Goal: Entertainment & Leisure: Browse casually

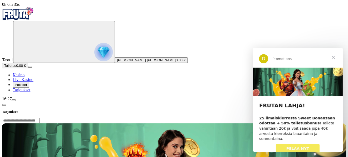
click at [294, 147] on span "PELAA NYT" at bounding box center [297, 149] width 23 height 4
click at [94, 61] on img "Primary" at bounding box center [103, 52] width 18 height 18
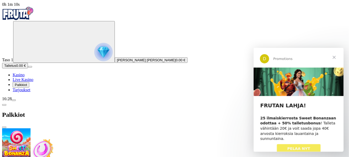
scroll to position [241, 0]
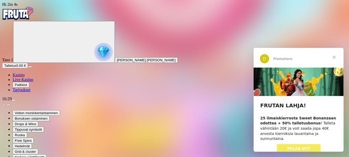
click at [333, 58] on span "Sulje" at bounding box center [333, 57] width 19 height 19
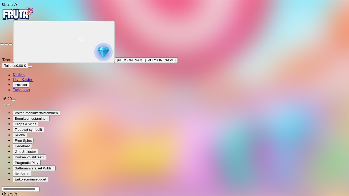
click at [13, 43] on button "button" at bounding box center [10, 44] width 4 height 2
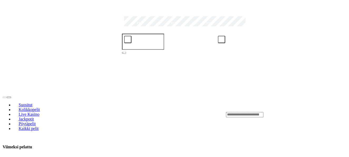
scroll to position [131, 0]
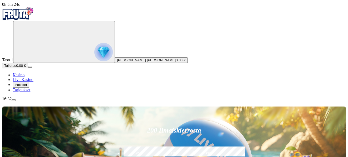
click at [14, 100] on span "menu icon" at bounding box center [14, 100] width 0 height 0
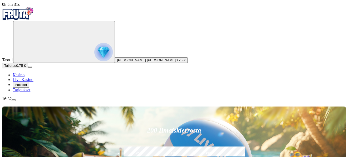
type input "**********"
